Goal: Information Seeking & Learning: Learn about a topic

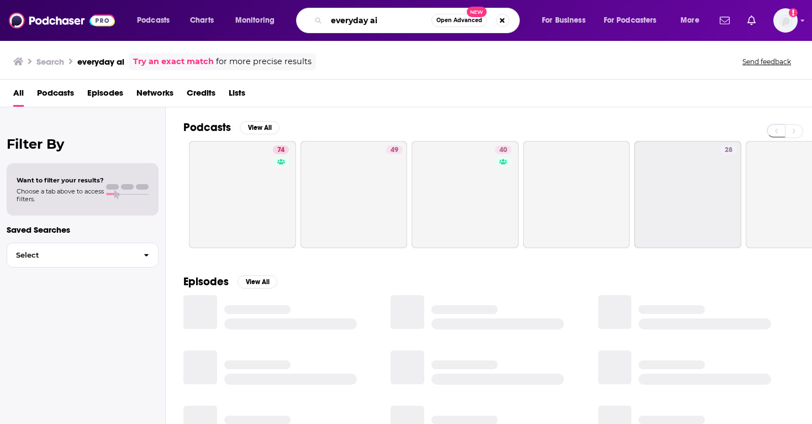
drag, startPoint x: 387, startPoint y: 20, endPoint x: 334, endPoint y: 20, distance: 53.0
click at [334, 20] on input "everyday ai" at bounding box center [378, 21] width 105 height 18
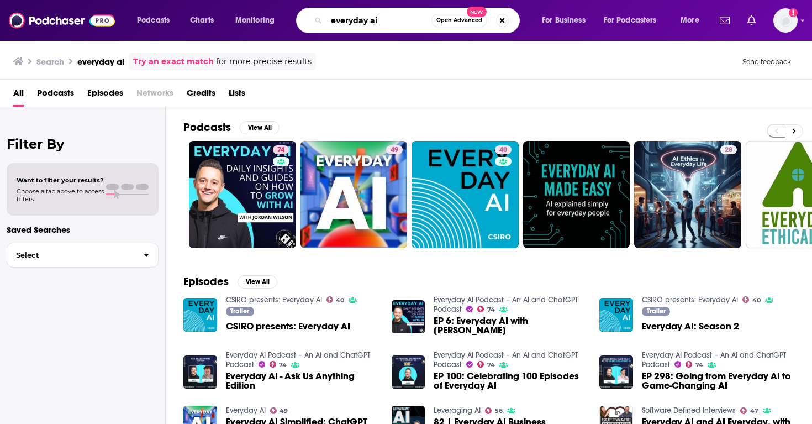
type input "e"
type input "pioneers of AI"
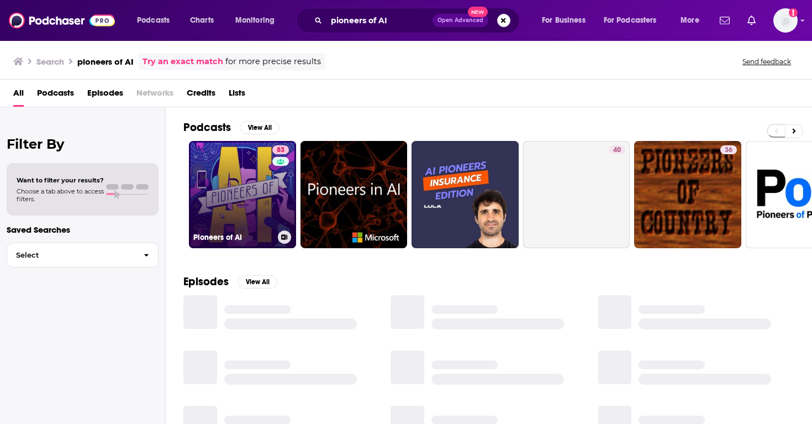
click at [214, 201] on link "83 Pioneers of AI" at bounding box center [242, 194] width 107 height 107
